Goal: Task Accomplishment & Management: Manage account settings

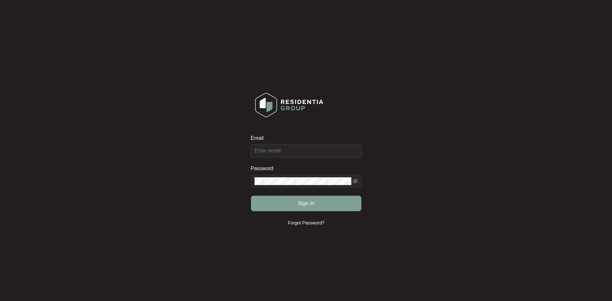
type input "[EMAIL_ADDRESS][DOMAIN_NAME]"
click at [312, 208] on div "Sign in" at bounding box center [306, 203] width 111 height 16
click at [306, 207] on button "Sign in" at bounding box center [306, 202] width 110 height 15
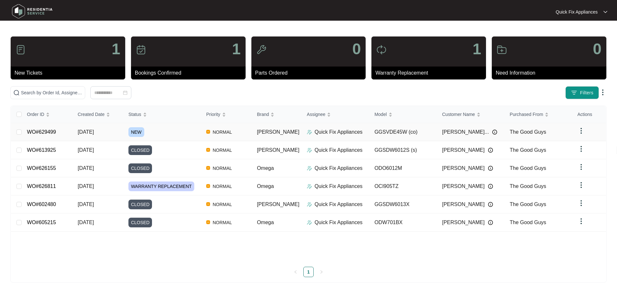
click at [42, 129] on link "WO#629499" at bounding box center [41, 131] width 29 height 5
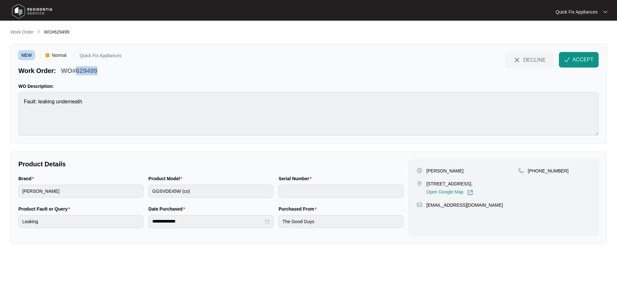
drag, startPoint x: 88, startPoint y: 71, endPoint x: 77, endPoint y: 73, distance: 11.9
click at [77, 73] on div "Work Order: WO#629499" at bounding box center [69, 69] width 103 height 11
copy p "629499"
drag, startPoint x: 442, startPoint y: 169, endPoint x: 473, endPoint y: 171, distance: 31.0
click at [473, 171] on div "[PERSON_NAME]" at bounding box center [466, 170] width 101 height 6
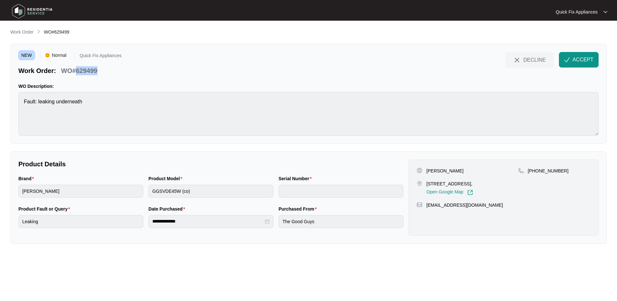
copy p "[PERSON_NAME]"
drag, startPoint x: 556, startPoint y: 170, endPoint x: 535, endPoint y: 170, distance: 20.7
click at [535, 170] on div "[PHONE_NUMBER]" at bounding box center [554, 170] width 72 height 6
copy p "407856587"
drag, startPoint x: 482, startPoint y: 205, endPoint x: 427, endPoint y: 207, distance: 54.5
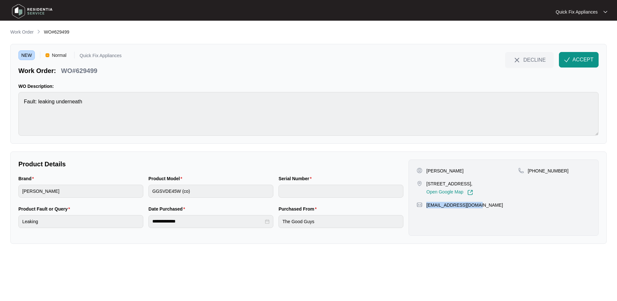
click at [427, 207] on div "[EMAIL_ADDRESS][DOMAIN_NAME]" at bounding box center [503, 205] width 174 height 6
copy p "[EMAIL_ADDRESS][DOMAIN_NAME]"
click at [580, 61] on span "ACCEPT" at bounding box center [582, 60] width 21 height 8
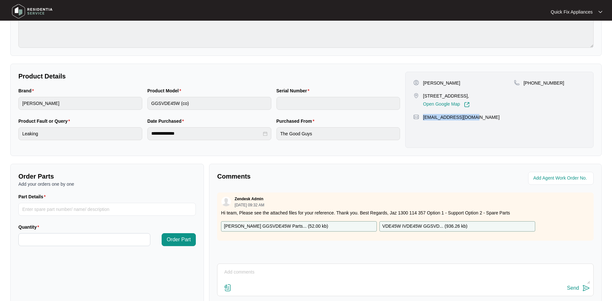
scroll to position [127, 0]
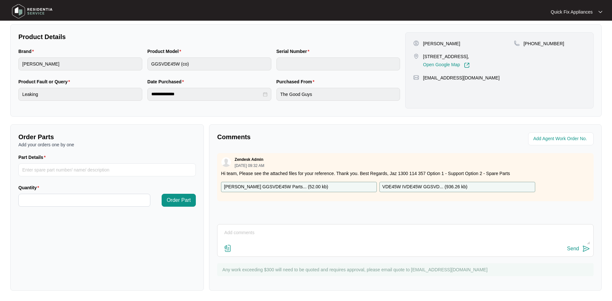
click at [291, 188] on p "[PERSON_NAME] GGSVDE45W Parts... ( 52.00 kb )" at bounding box center [276, 186] width 104 height 7
click at [429, 189] on p "VDE45W IVDE45W GGSVD... ( 936.26 kb )" at bounding box center [424, 186] width 85 height 7
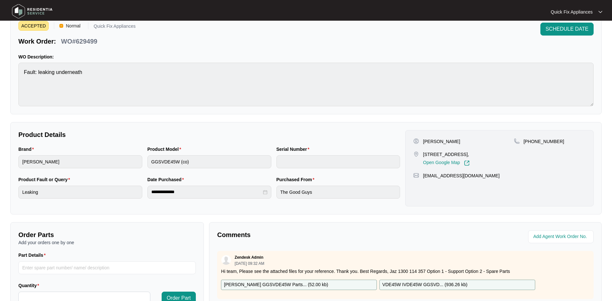
scroll to position [0, 0]
